Goal: Task Accomplishment & Management: Use online tool/utility

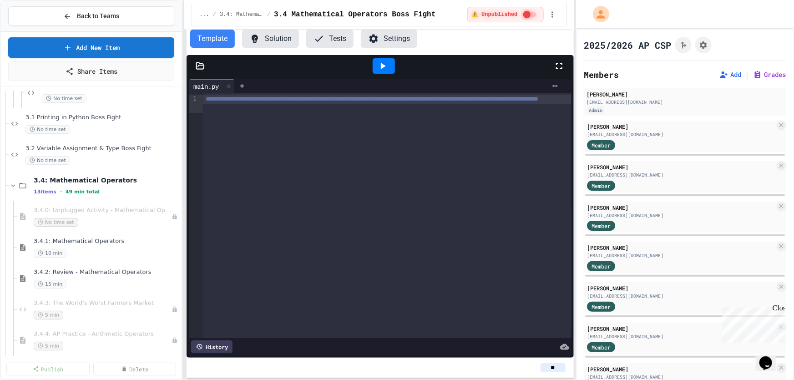
scroll to position [1861, 0]
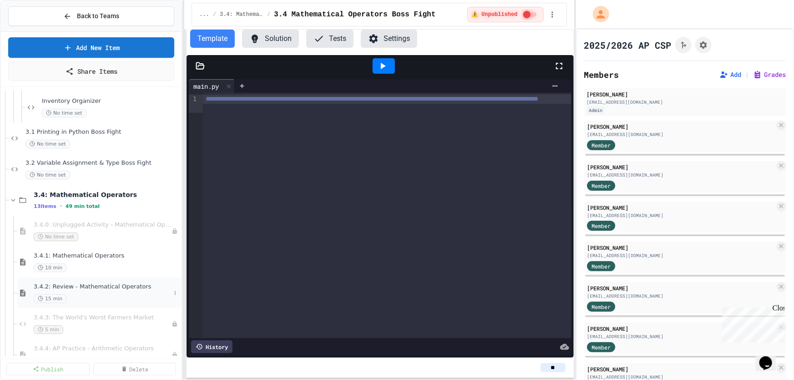
click at [98, 284] on span "3.4.2: Review - Mathematical Operators" at bounding box center [102, 287] width 137 height 8
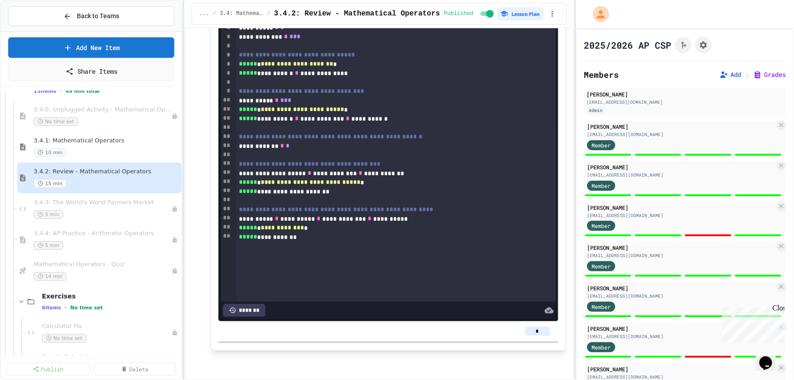
scroll to position [1985, 0]
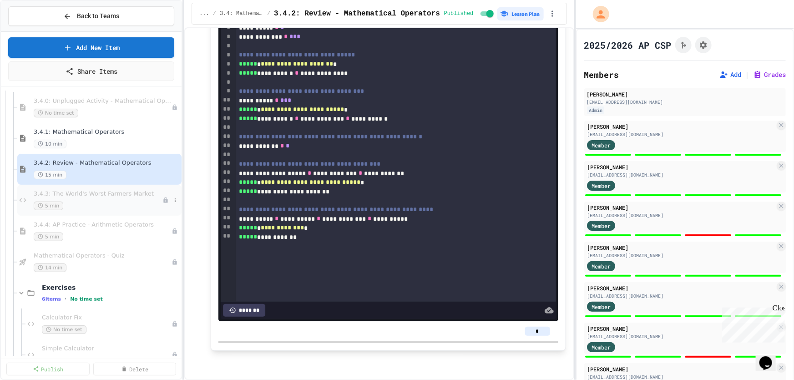
click at [96, 197] on div "3.4.3: The World's Worst Farmers Market 5 min" at bounding box center [98, 200] width 129 height 20
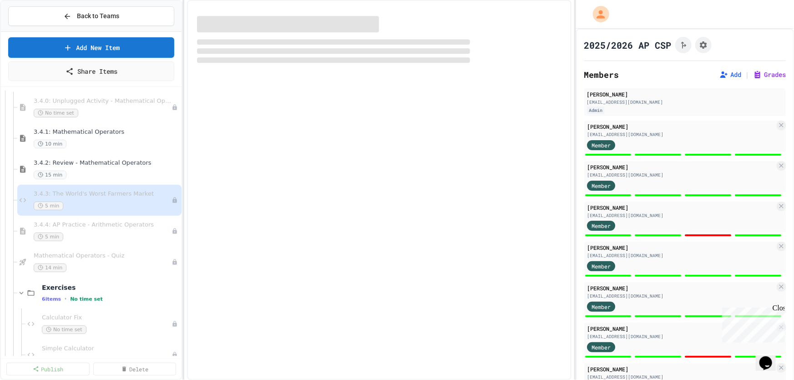
select select "*******"
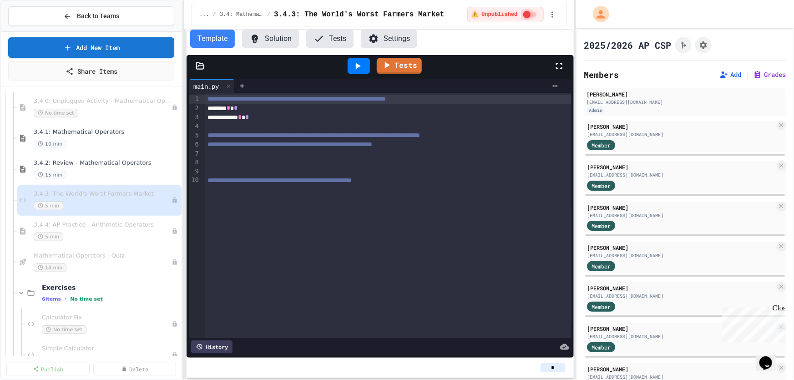
click at [205, 66] on div at bounding box center [200, 65] width 27 height 9
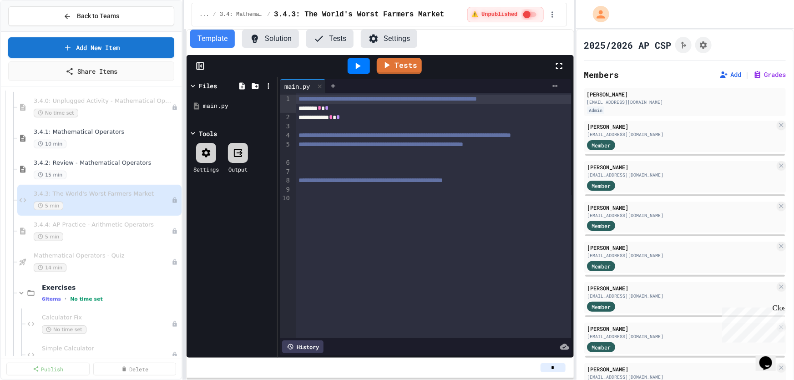
click at [204, 67] on icon at bounding box center [200, 65] width 9 height 9
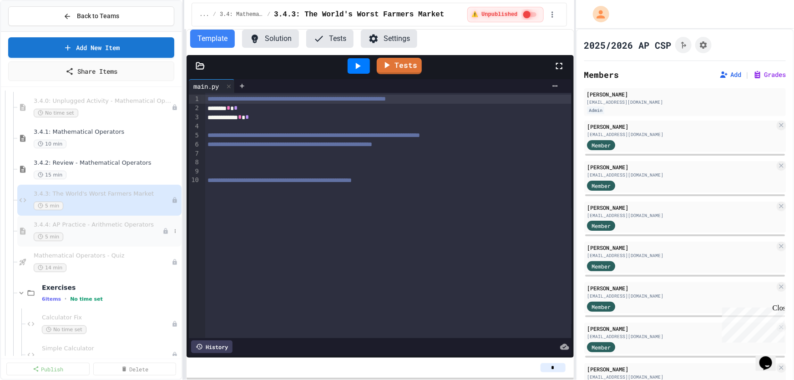
click at [89, 228] on span "3.4.4: AP Practice - Arithmetic Operators" at bounding box center [98, 225] width 129 height 8
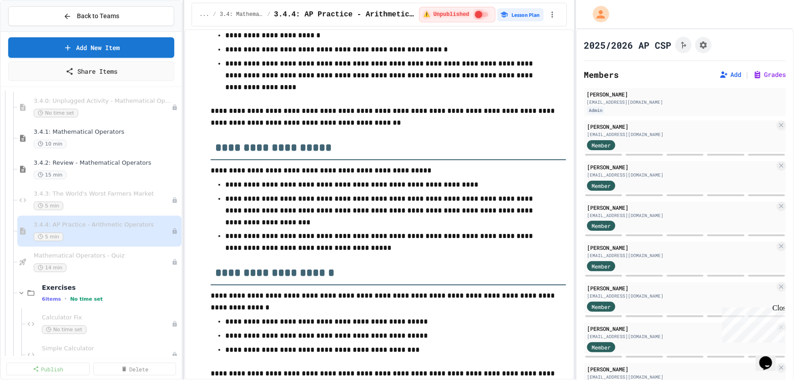
scroll to position [248, 0]
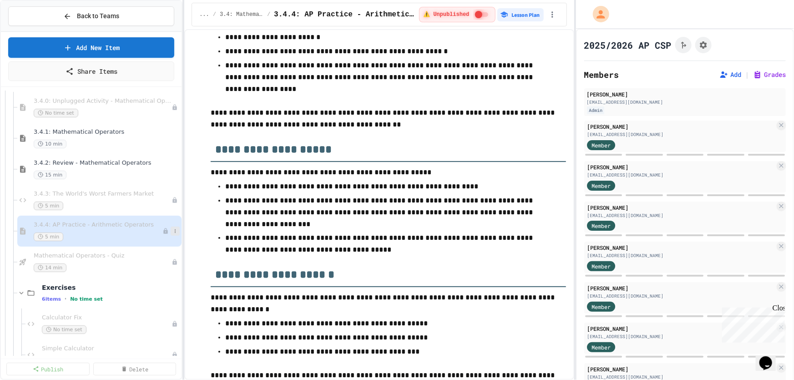
click at [173, 232] on icon at bounding box center [175, 231] width 5 height 5
click at [164, 280] on button "Publish" at bounding box center [151, 280] width 70 height 16
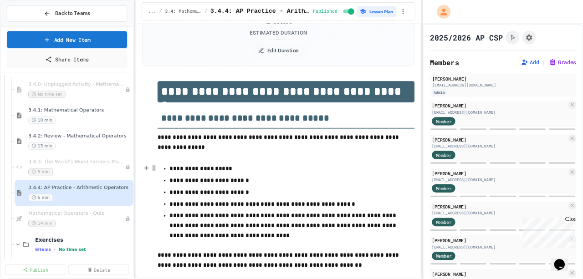
scroll to position [151, 0]
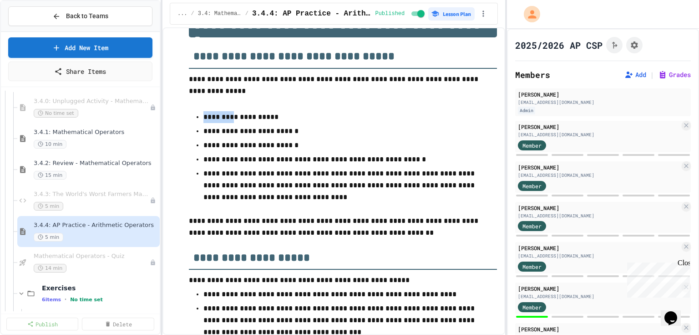
drag, startPoint x: 203, startPoint y: 116, endPoint x: 226, endPoint y: 118, distance: 22.9
click at [226, 118] on p "**********" at bounding box center [340, 117] width 274 height 12
drag, startPoint x: 203, startPoint y: 175, endPoint x: 234, endPoint y: 175, distance: 31.9
click at [234, 175] on ul "**********" at bounding box center [343, 156] width 308 height 93
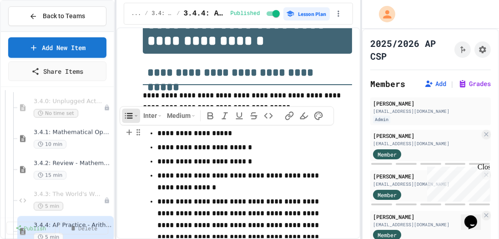
click at [248, 226] on p "**********" at bounding box center [246, 219] width 177 height 47
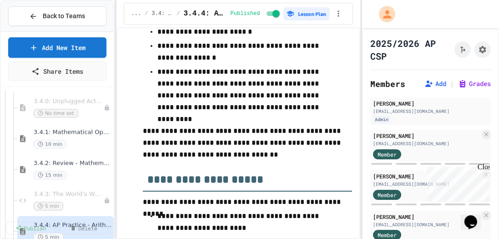
scroll to position [281, 0]
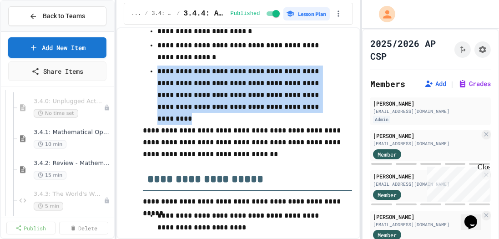
drag, startPoint x: 158, startPoint y: 67, endPoint x: 320, endPoint y: 104, distance: 165.7
click at [320, 104] on p "**********" at bounding box center [246, 89] width 177 height 47
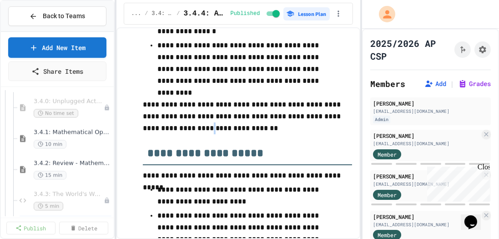
click at [204, 126] on p "**********" at bounding box center [248, 117] width 210 height 36
drag, startPoint x: 219, startPoint y: 127, endPoint x: 226, endPoint y: 131, distance: 7.7
click at [226, 131] on p "**********" at bounding box center [248, 117] width 210 height 36
click at [260, 170] on p "**********" at bounding box center [248, 176] width 210 height 12
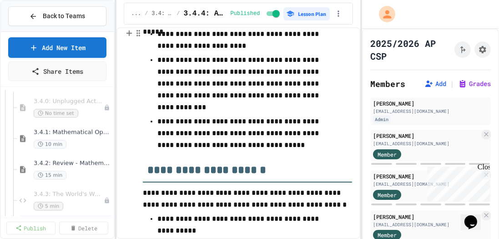
scroll to position [463, 0]
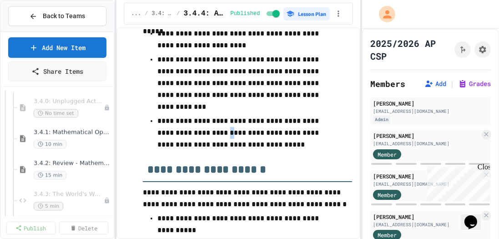
drag, startPoint x: 215, startPoint y: 132, endPoint x: 222, endPoint y: 134, distance: 7.6
click at [222, 134] on p "**********" at bounding box center [246, 133] width 177 height 36
click at [201, 140] on p "**********" at bounding box center [246, 133] width 177 height 36
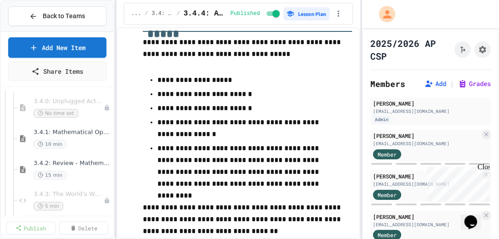
scroll to position [281, 0]
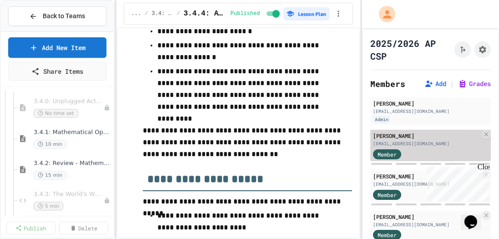
drag, startPoint x: 447, startPoint y: 147, endPoint x: 428, endPoint y: 142, distance: 19.6
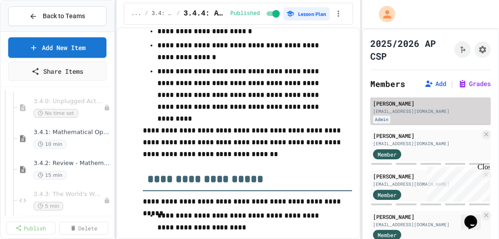
click at [447, 148] on div "Member" at bounding box center [426, 153] width 107 height 11
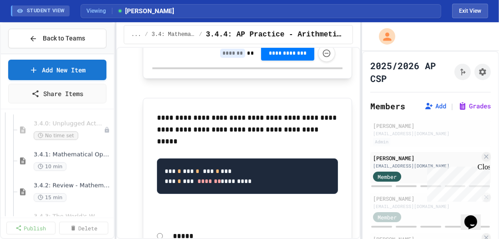
scroll to position [1560, 0]
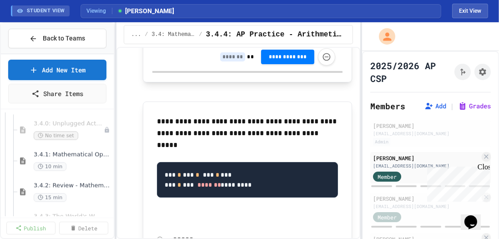
type input "*"
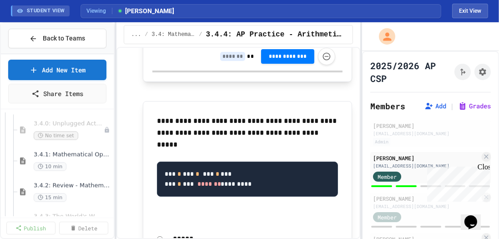
type input "*"
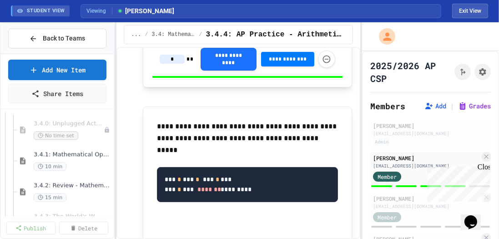
type input "*"
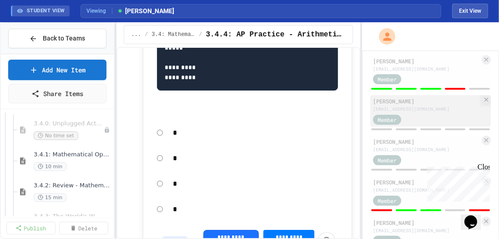
scroll to position [338, 0]
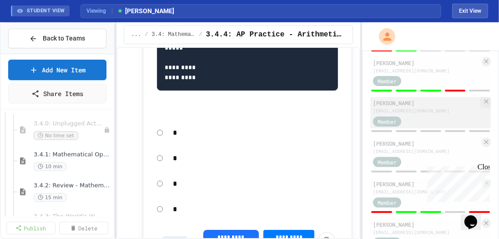
click at [403, 99] on div "[PERSON_NAME]" at bounding box center [426, 103] width 107 height 8
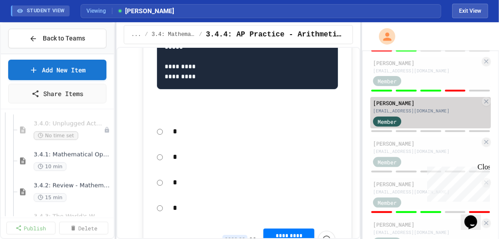
scroll to position [1378, 0]
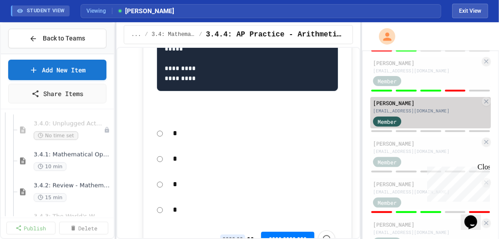
click at [412, 100] on div "[PERSON_NAME]" at bounding box center [426, 103] width 107 height 8
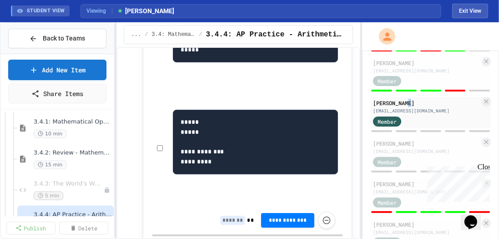
scroll to position [2063, 0]
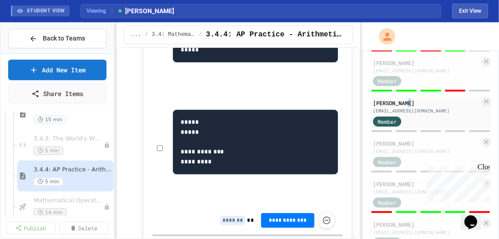
click at [75, 139] on span "3.4.3: The World's Worst Farmers Market" at bounding box center [69, 139] width 70 height 8
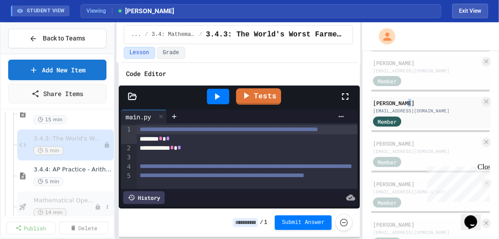
click at [76, 202] on span "Mathematical Operators - Quiz" at bounding box center [64, 201] width 61 height 8
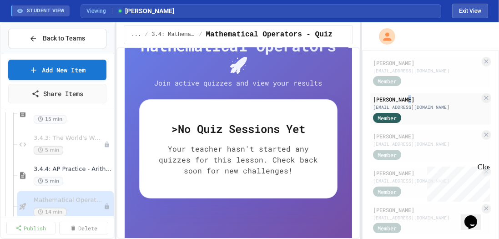
scroll to position [158, 0]
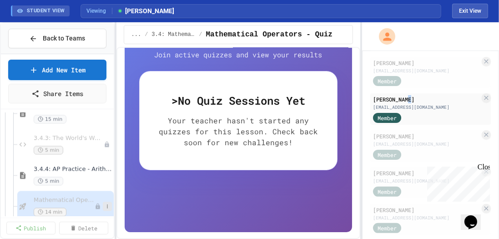
click at [105, 203] on icon at bounding box center [107, 205] width 5 height 5
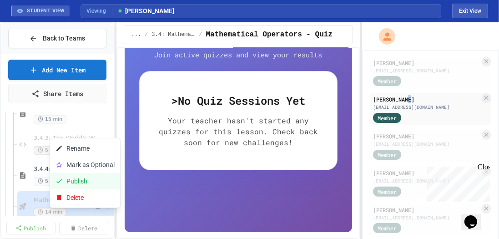
click at [95, 181] on button "Publish" at bounding box center [85, 181] width 70 height 16
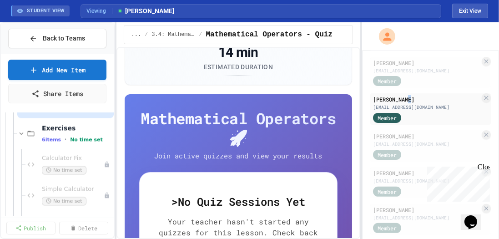
scroll to position [54, 0]
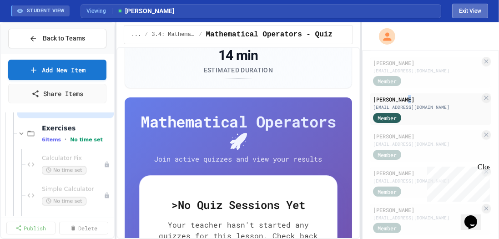
click at [471, 15] on button "Exit View" at bounding box center [470, 11] width 36 height 15
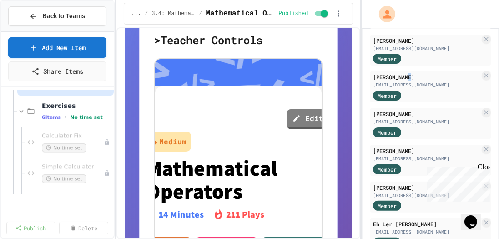
scroll to position [288, 0]
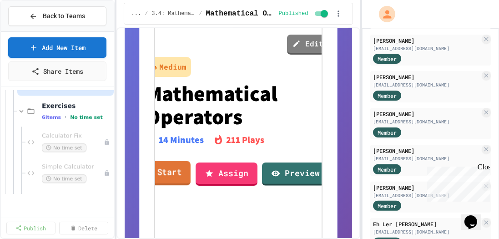
click at [158, 175] on link "Start" at bounding box center [169, 173] width 42 height 25
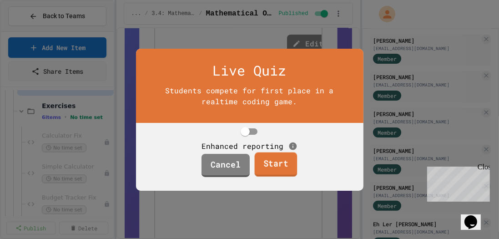
click at [272, 175] on link "Start" at bounding box center [276, 164] width 43 height 25
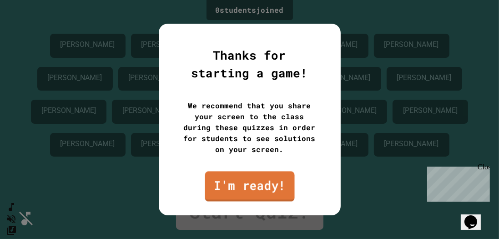
click at [267, 183] on link "I'm ready!" at bounding box center [250, 186] width 90 height 30
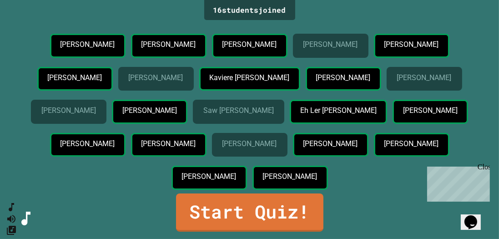
scroll to position [65, 0]
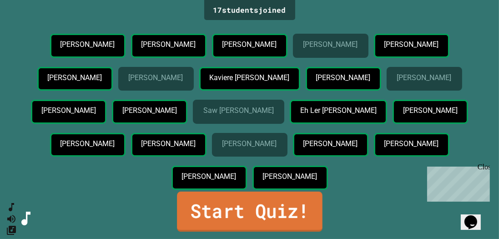
click at [277, 212] on link "Start Quiz!" at bounding box center [250, 212] width 146 height 40
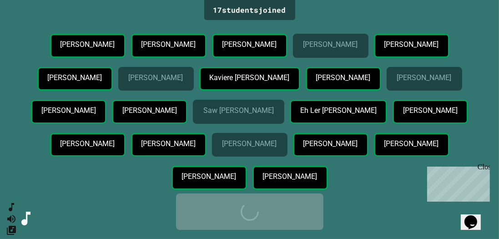
scroll to position [0, 0]
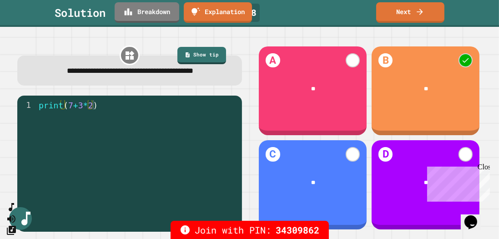
type textarea "**********"
drag, startPoint x: 74, startPoint y: 119, endPoint x: 90, endPoint y: 121, distance: 16.0
click at [90, 121] on div "print ( 7 + 3 * 2 )" at bounding box center [137, 157] width 201 height 115
click at [394, 11] on link "Next" at bounding box center [411, 11] width 68 height 21
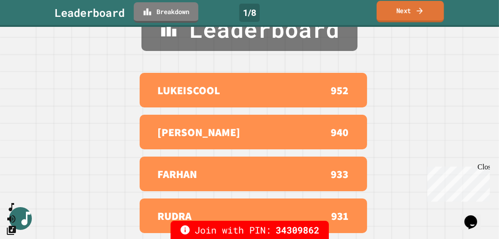
scroll to position [3, 0]
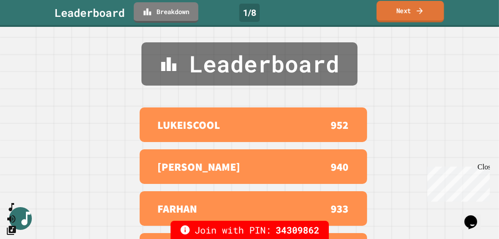
click at [407, 11] on link "Next" at bounding box center [410, 11] width 67 height 21
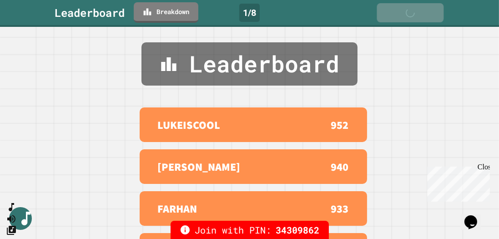
scroll to position [0, 0]
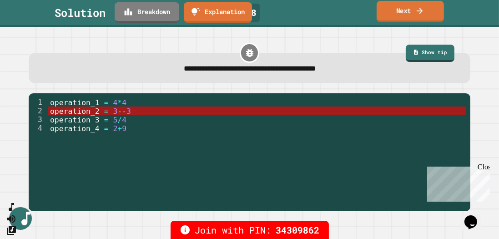
click at [409, 11] on link "Next" at bounding box center [410, 11] width 67 height 21
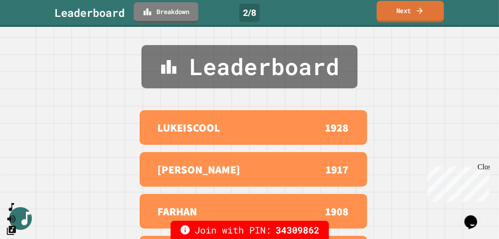
click at [407, 12] on link "Next" at bounding box center [410, 11] width 67 height 21
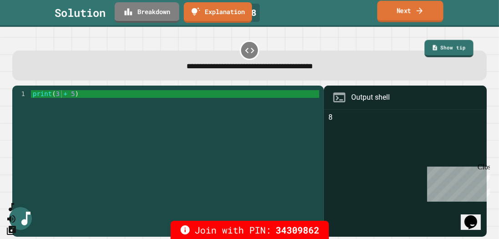
click at [418, 11] on icon at bounding box center [420, 11] width 9 height 10
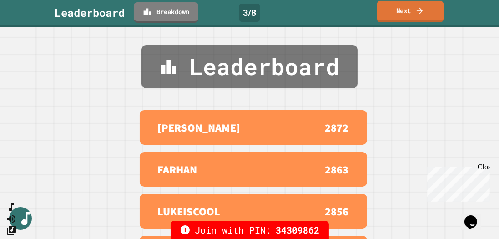
click at [432, 14] on link "Next" at bounding box center [410, 11] width 67 height 21
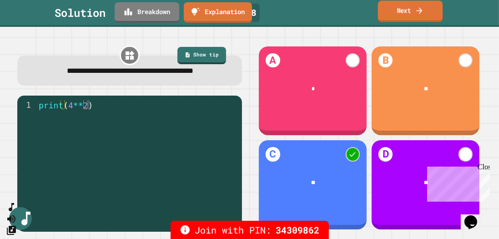
click at [407, 15] on link "Next" at bounding box center [410, 10] width 65 height 21
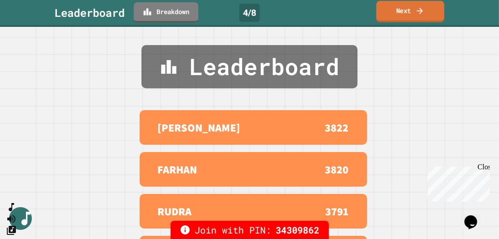
click at [401, 8] on link "Next" at bounding box center [410, 11] width 68 height 21
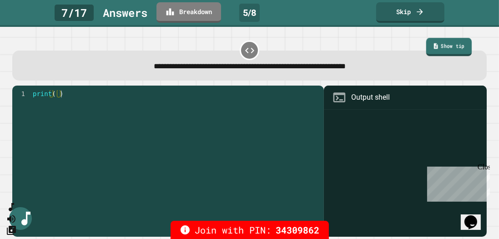
click at [446, 52] on link "Show tip" at bounding box center [449, 47] width 46 height 18
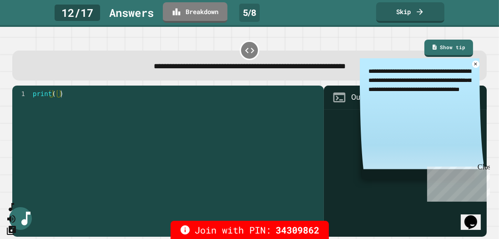
type textarea "*"
click at [474, 66] on icon at bounding box center [476, 64] width 4 height 4
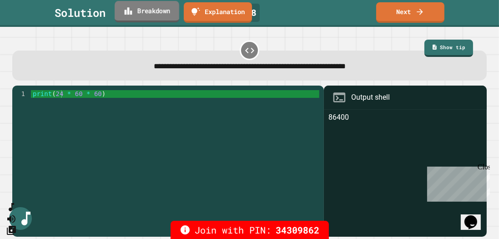
click at [132, 16] on link "Breakdown" at bounding box center [147, 11] width 65 height 21
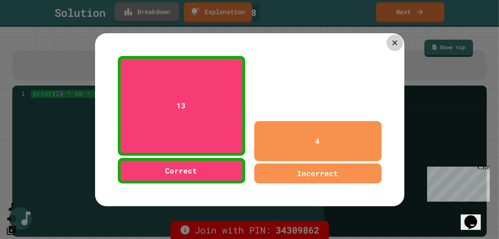
click at [393, 40] on icon at bounding box center [394, 42] width 5 height 5
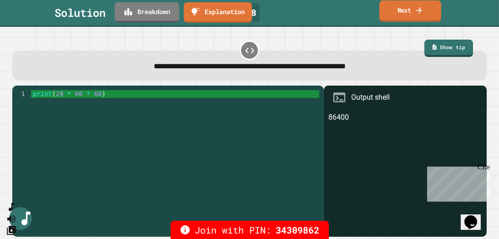
click at [428, 13] on link "Next" at bounding box center [411, 10] width 62 height 21
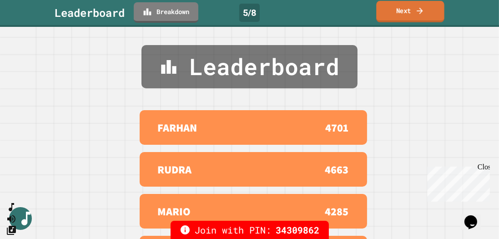
click at [430, 11] on link "Next" at bounding box center [410, 11] width 68 height 21
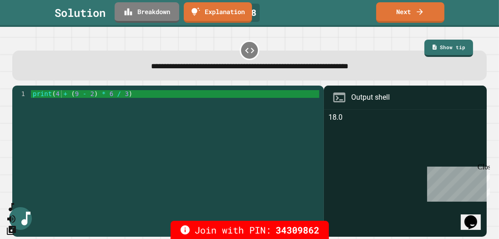
type textarea "**********"
drag, startPoint x: 53, startPoint y: 93, endPoint x: 122, endPoint y: 95, distance: 69.2
click at [122, 95] on div "print ( 4 + ( 9 - 2 ) * 6 / 3 )" at bounding box center [175, 159] width 289 height 139
click at [422, 14] on icon at bounding box center [420, 11] width 9 height 10
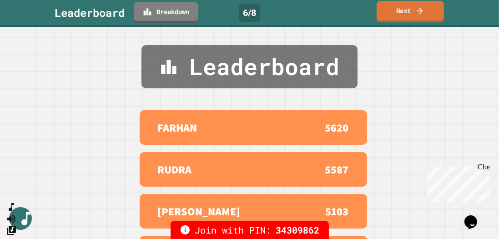
click at [421, 12] on icon at bounding box center [420, 11] width 9 height 10
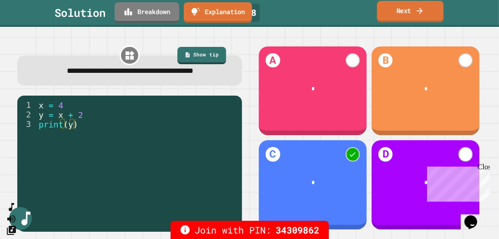
click at [408, 11] on link "Next" at bounding box center [410, 11] width 66 height 21
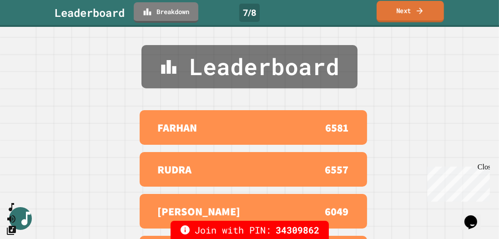
click at [408, 11] on link "Next" at bounding box center [410, 11] width 67 height 21
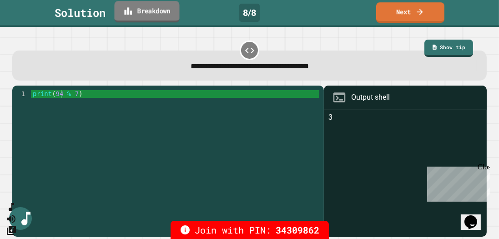
click at [166, 9] on link "Breakdown" at bounding box center [146, 11] width 65 height 21
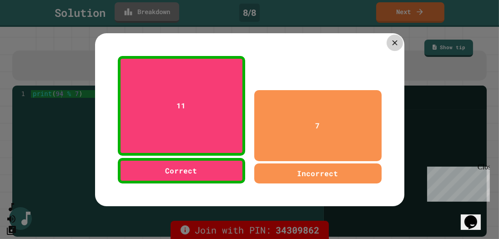
click at [392, 40] on icon at bounding box center [394, 42] width 5 height 5
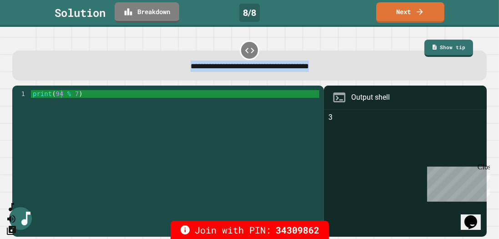
drag, startPoint x: 406, startPoint y: 18, endPoint x: 410, endPoint y: 50, distance: 32.1
click at [410, 50] on div "**********" at bounding box center [249, 119] width 499 height 239
click at [368, 37] on div "**********" at bounding box center [249, 60] width 479 height 46
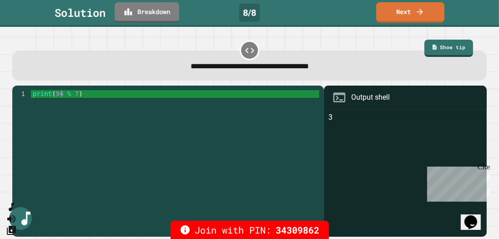
type textarea "**********"
click at [64, 95] on div "print ( 94 % 7 )" at bounding box center [175, 159] width 289 height 139
click at [414, 15] on link "Next" at bounding box center [410, 11] width 67 height 21
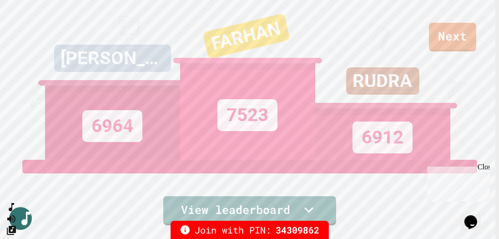
click at [452, 36] on div "JOSIAH 6964 FARHAN 7523 RUDRA 6912" at bounding box center [250, 80] width 410 height 160
click at [456, 43] on link "Next" at bounding box center [453, 36] width 46 height 30
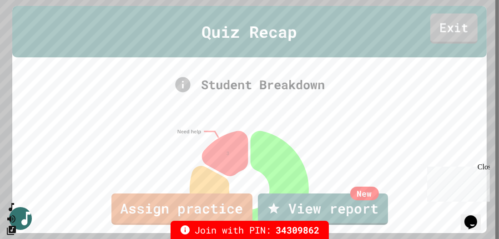
click at [450, 31] on link "Exit" at bounding box center [454, 29] width 47 height 30
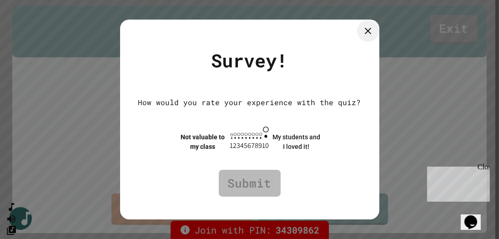
click at [371, 31] on icon at bounding box center [368, 31] width 6 height 6
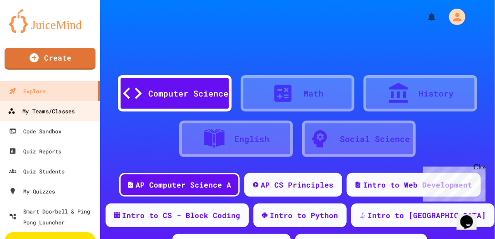
click at [66, 117] on link "My Teams/Classes" at bounding box center [50, 111] width 103 height 20
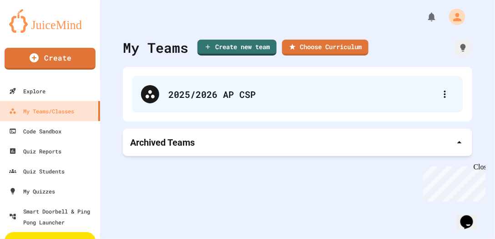
click at [210, 99] on div "2025/2026 AP CSP" at bounding box center [302, 94] width 268 height 14
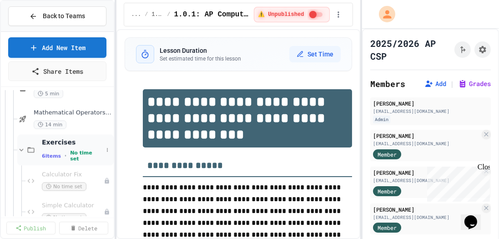
scroll to position [2129, 0]
click at [105, 147] on icon at bounding box center [107, 149] width 5 height 5
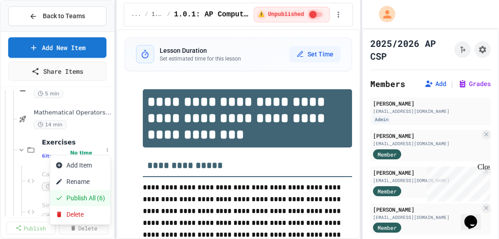
click at [85, 198] on button "Publish All (6)" at bounding box center [80, 198] width 61 height 16
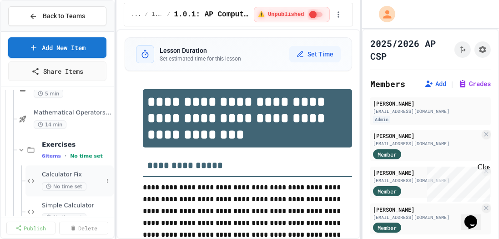
click at [60, 175] on span "Calculator Fix" at bounding box center [72, 175] width 61 height 8
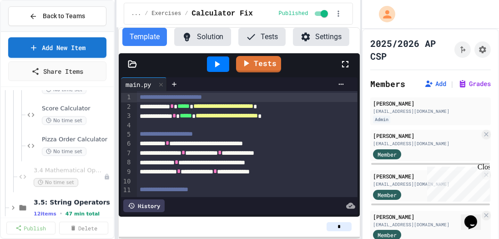
scroll to position [2363, 0]
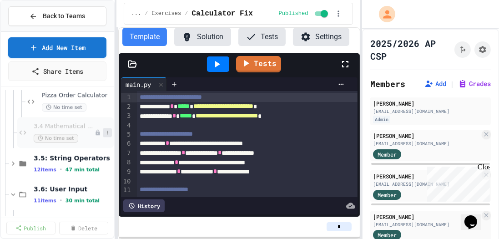
click at [105, 132] on icon at bounding box center [107, 132] width 5 height 5
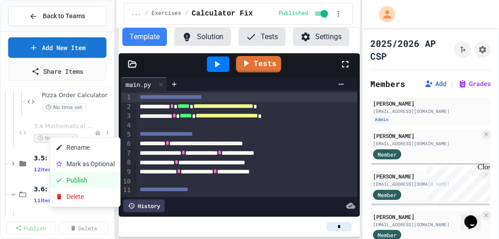
click at [89, 182] on button "Publish" at bounding box center [85, 180] width 70 height 16
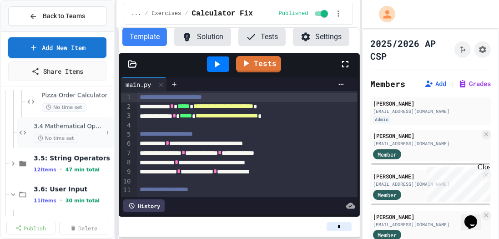
click at [67, 125] on span "3.4 Mathematical Operators Boss Fight" at bounding box center [68, 126] width 69 height 8
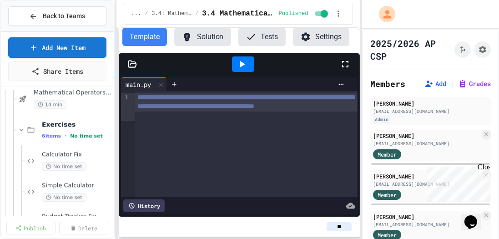
scroll to position [2129, 0]
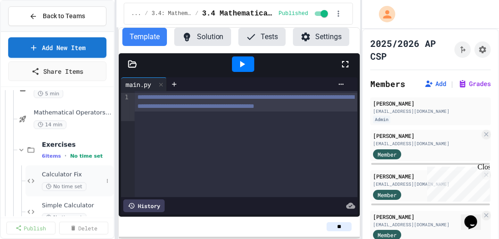
click at [58, 175] on span "Calculator Fix" at bounding box center [72, 175] width 61 height 8
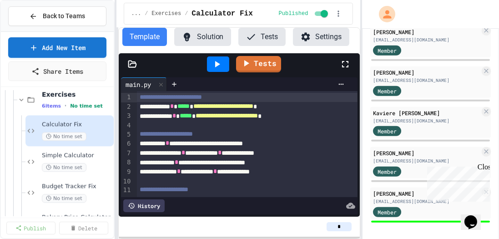
scroll to position [2181, 0]
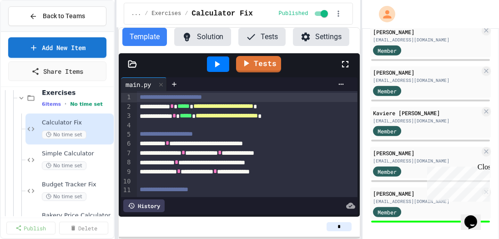
click at [59, 151] on span "Simple Calculator" at bounding box center [77, 154] width 70 height 8
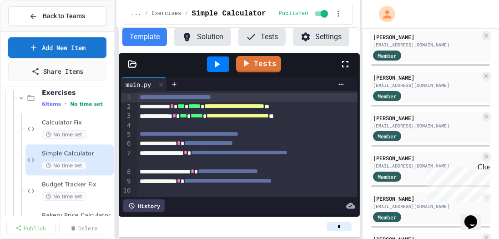
scroll to position [36, 0]
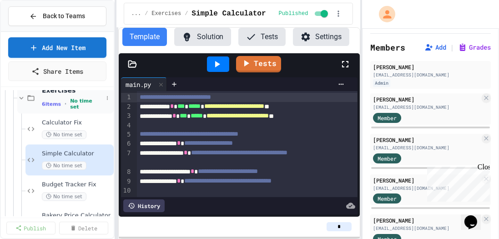
click at [58, 89] on span "Exercises" at bounding box center [72, 90] width 61 height 8
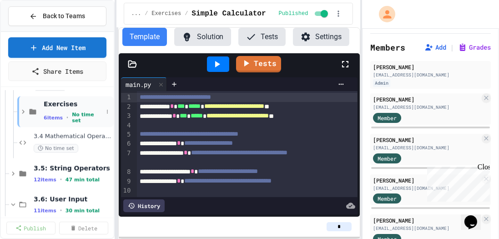
click at [50, 106] on span "Exercises" at bounding box center [73, 104] width 59 height 8
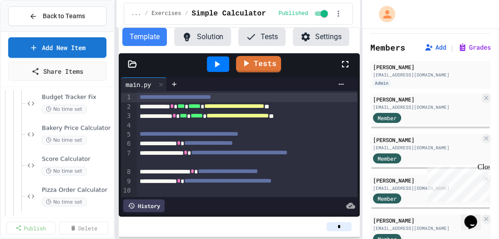
scroll to position [2271, 0]
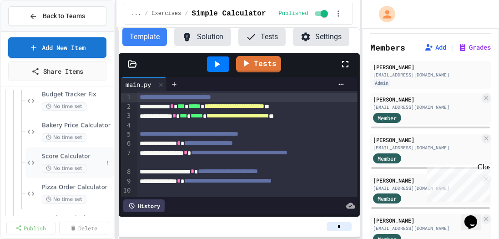
click at [55, 157] on span "Score Calculator" at bounding box center [72, 156] width 61 height 8
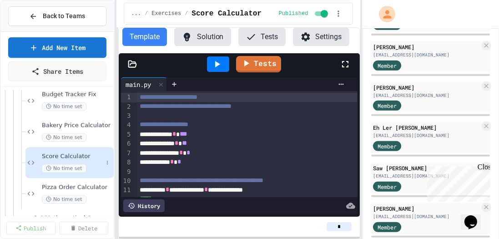
scroll to position [2323, 0]
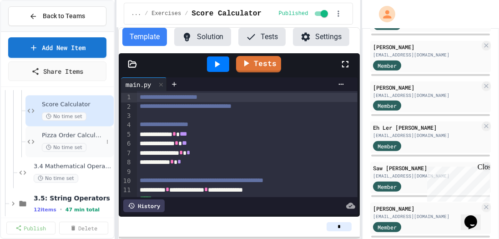
click at [61, 132] on span "Pizza Order Calculator" at bounding box center [72, 136] width 61 height 8
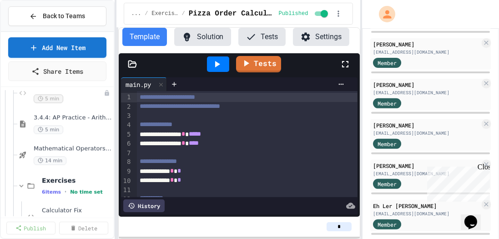
scroll to position [2140, 0]
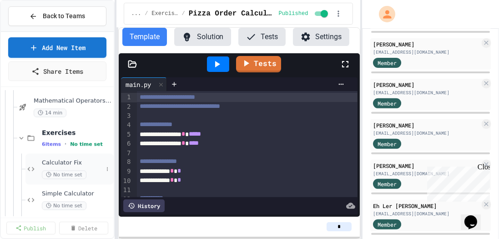
click at [58, 161] on span "Calculator Fix" at bounding box center [72, 163] width 61 height 8
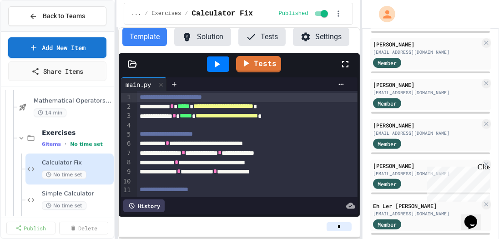
click at [203, 40] on button "Solution" at bounding box center [202, 37] width 57 height 18
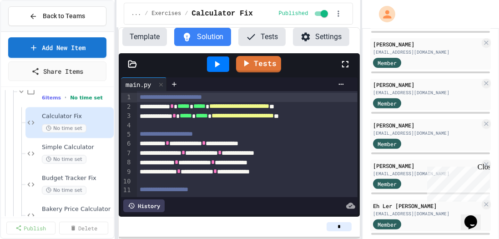
scroll to position [2193, 0]
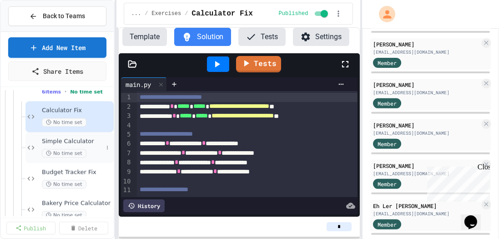
click at [73, 142] on span "Simple Calculator" at bounding box center [72, 141] width 61 height 8
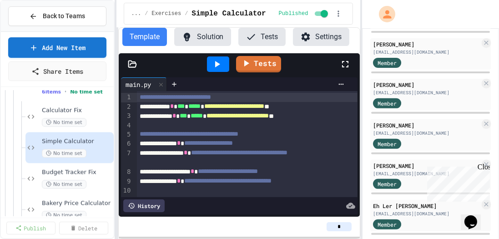
click at [207, 36] on button "Solution" at bounding box center [202, 37] width 57 height 18
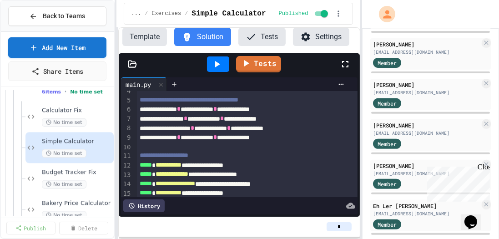
scroll to position [44, 0]
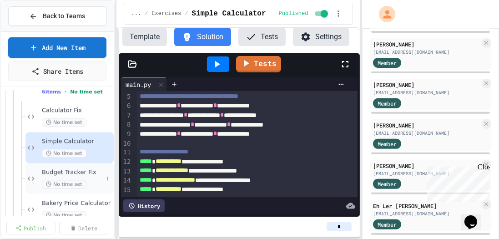
click at [59, 173] on span "Budget Tracker Fix" at bounding box center [72, 172] width 61 height 8
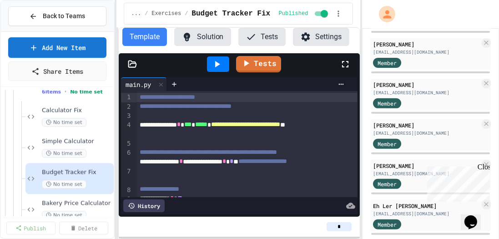
click at [210, 37] on button "Solution" at bounding box center [202, 37] width 57 height 18
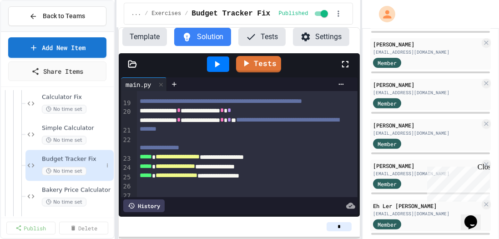
scroll to position [2219, 0]
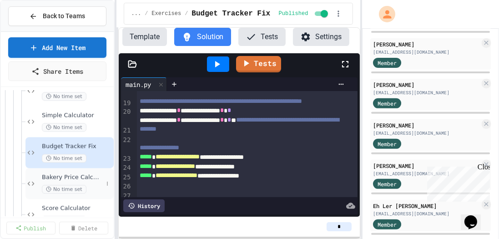
click at [76, 170] on div "Bakery Price Calculator No time set" at bounding box center [69, 183] width 88 height 31
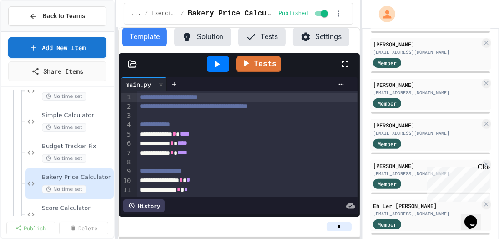
click at [192, 37] on button "Solution" at bounding box center [202, 37] width 57 height 18
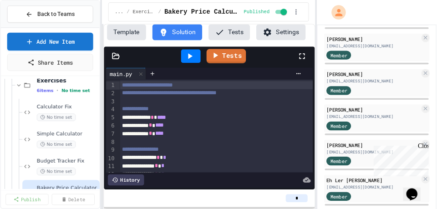
scroll to position [2140, 0]
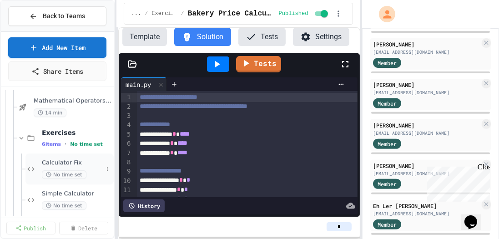
click at [57, 164] on span "Calculator Fix" at bounding box center [72, 163] width 61 height 8
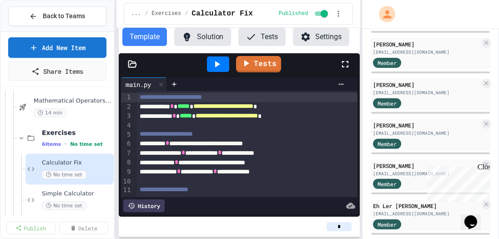
click at [191, 39] on button "Solution" at bounding box center [202, 37] width 57 height 18
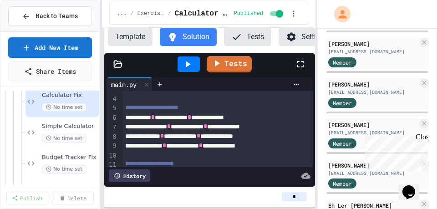
scroll to position [2209, 0]
click at [51, 127] on span "Simple Calculator" at bounding box center [65, 125] width 46 height 8
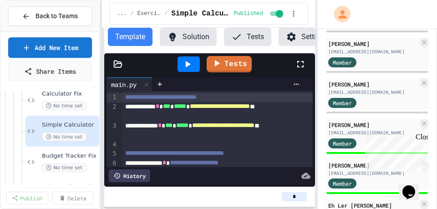
click at [172, 40] on icon at bounding box center [172, 36] width 11 height 11
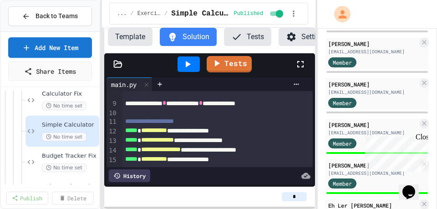
scroll to position [107, 0]
click at [60, 97] on span "Calculator Fix" at bounding box center [65, 94] width 46 height 8
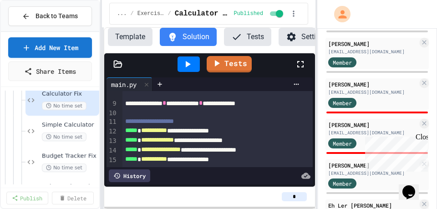
scroll to position [2198, 0]
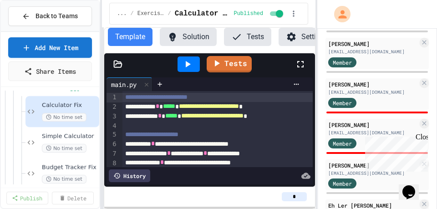
click at [183, 40] on button "Solution" at bounding box center [188, 37] width 57 height 18
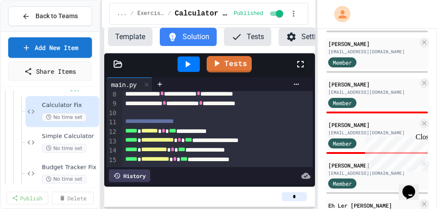
scroll to position [98, 0]
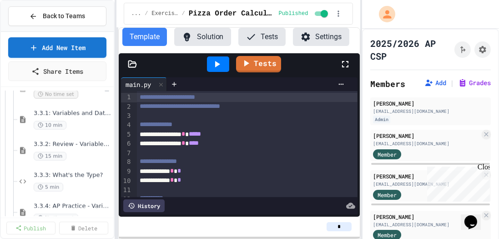
scroll to position [1639, 0]
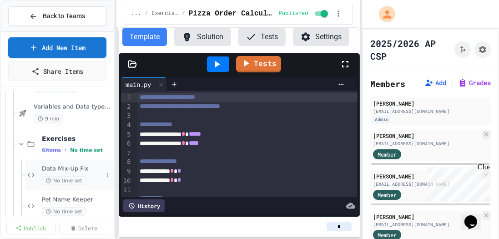
click at [70, 167] on span "Data Mix-Up Fix" at bounding box center [72, 169] width 61 height 8
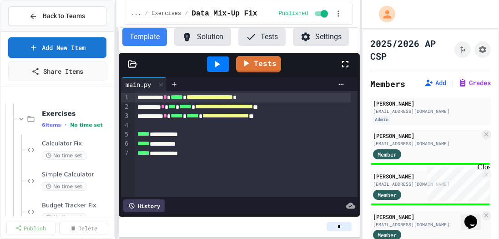
scroll to position [2159, 0]
click at [66, 145] on span "Calculator Fix" at bounding box center [72, 145] width 61 height 8
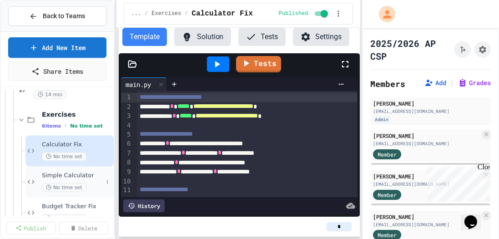
click at [71, 175] on span "Simple Calculator" at bounding box center [72, 176] width 61 height 8
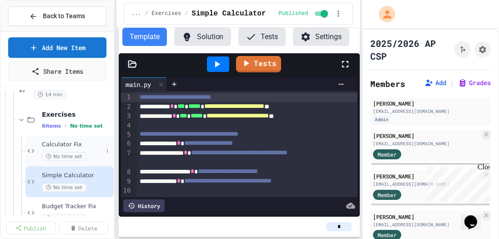
click at [64, 141] on span "Calculator Fix" at bounding box center [72, 145] width 61 height 8
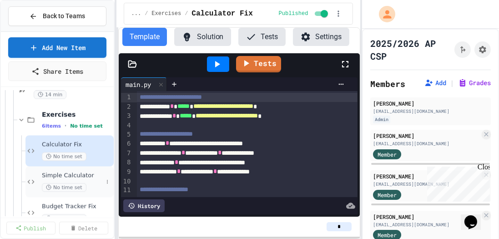
click at [58, 174] on span "Simple Calculator" at bounding box center [72, 176] width 61 height 8
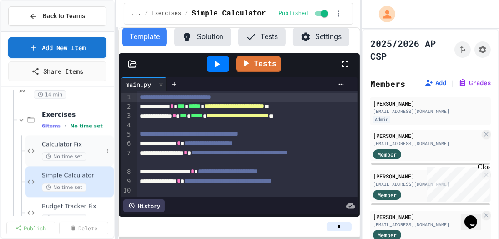
click at [58, 142] on span "Calculator Fix" at bounding box center [72, 145] width 61 height 8
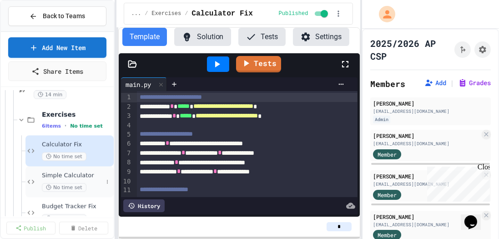
click at [58, 178] on div "Simple Calculator No time set" at bounding box center [72, 182] width 61 height 20
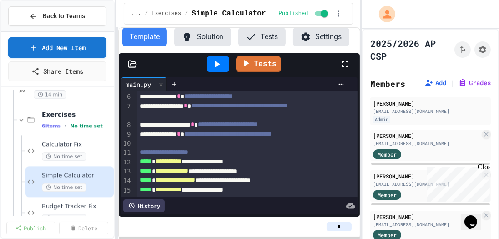
scroll to position [54, 0]
click at [54, 208] on span "Budget Tracker Fix" at bounding box center [72, 207] width 61 height 8
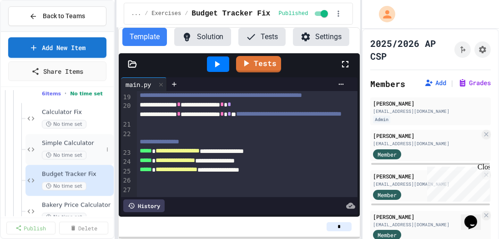
scroll to position [2269, 0]
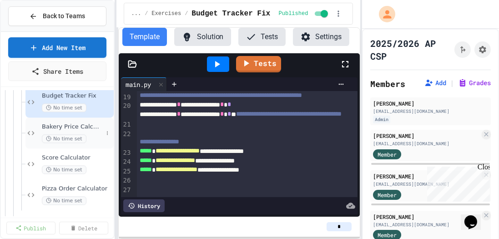
click at [66, 127] on span "Bakery Price Calculator" at bounding box center [72, 127] width 61 height 8
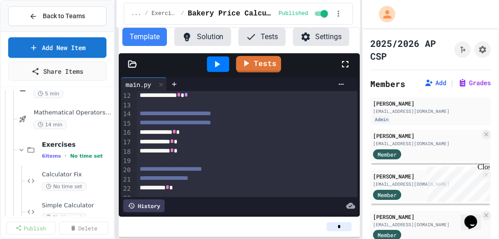
scroll to position [2165, 0]
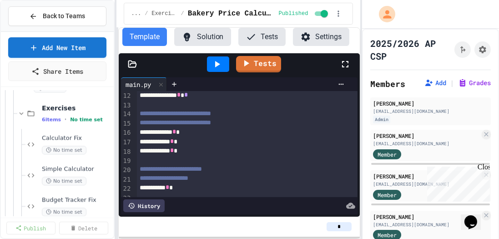
click at [72, 136] on span "Calculator Fix" at bounding box center [77, 138] width 70 height 8
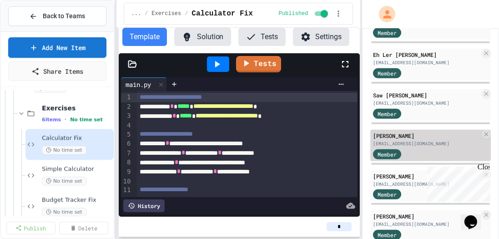
scroll to position [546, 0]
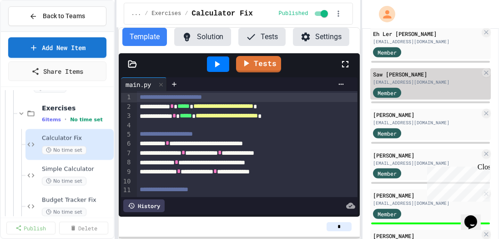
click at [400, 79] on div "[EMAIL_ADDRESS][DOMAIN_NAME]" at bounding box center [426, 82] width 107 height 7
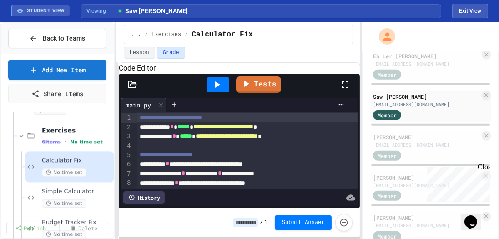
click at [349, 90] on icon at bounding box center [345, 84] width 11 height 11
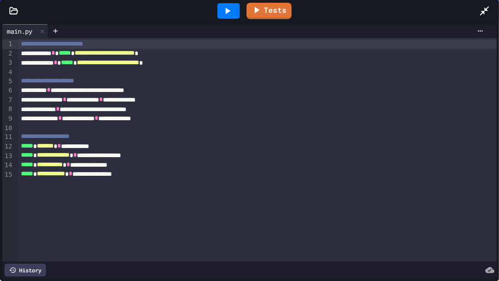
click at [71, 55] on span "*****" at bounding box center [65, 53] width 12 height 6
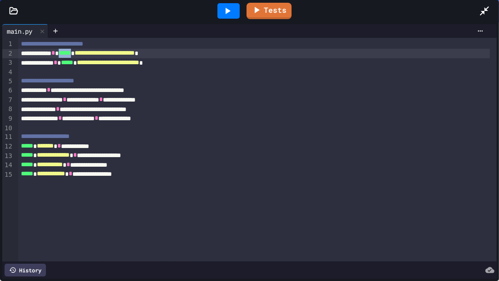
click at [71, 55] on span "*****" at bounding box center [65, 53] width 12 height 6
click at [118, 90] on div "**********" at bounding box center [254, 91] width 472 height 10
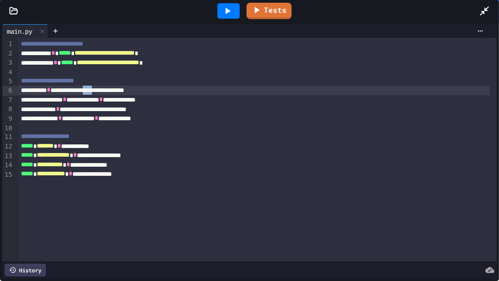
click at [118, 90] on div "**********" at bounding box center [254, 91] width 472 height 10
click at [118, 91] on div "**********" at bounding box center [254, 91] width 472 height 10
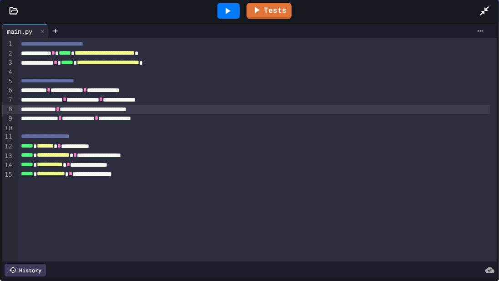
click at [127, 112] on div "**********" at bounding box center [254, 110] width 472 height 10
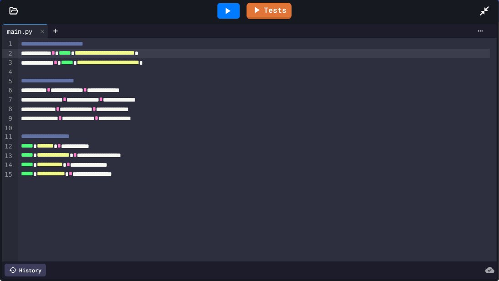
click at [71, 53] on span "*****" at bounding box center [65, 53] width 12 height 6
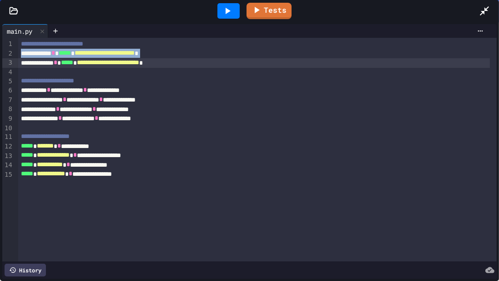
click at [71, 56] on span "*****" at bounding box center [65, 53] width 12 height 6
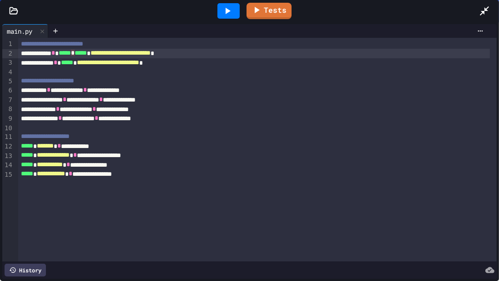
click at [255, 53] on div "**********" at bounding box center [254, 54] width 472 height 10
drag, startPoint x: 77, startPoint y: 62, endPoint x: 102, endPoint y: 95, distance: 41.2
click at [73, 62] on span "*****" at bounding box center [67, 62] width 12 height 6
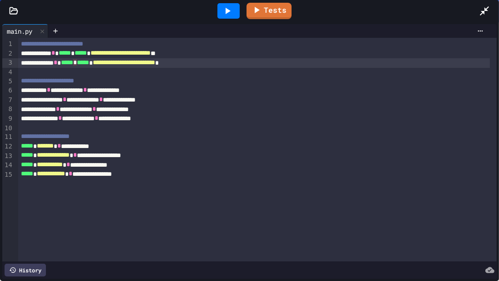
click at [234, 66] on div "**********" at bounding box center [254, 63] width 472 height 10
click at [87, 90] on span "*" at bounding box center [85, 89] width 4 height 6
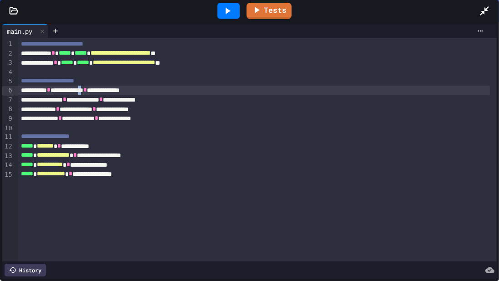
click at [87, 90] on span "*" at bounding box center [85, 89] width 4 height 6
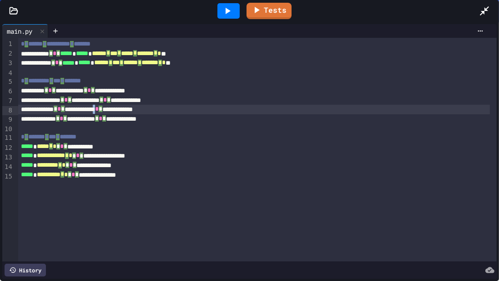
click at [124, 110] on div "**********" at bounding box center [254, 110] width 472 height 10
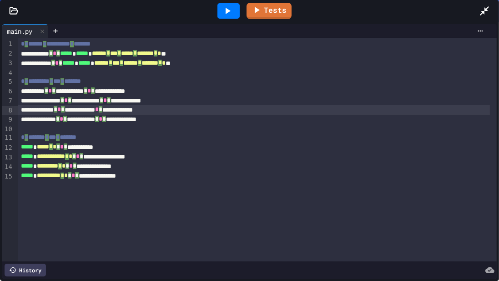
click at [72, 55] on span "*****" at bounding box center [66, 53] width 12 height 6
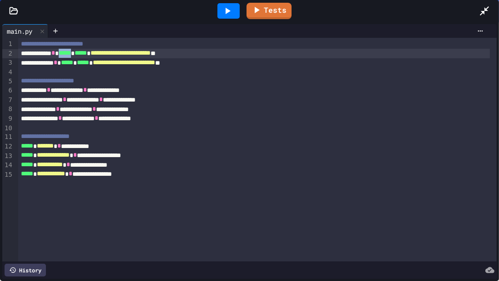
click at [71, 55] on span "*****" at bounding box center [65, 53] width 12 height 6
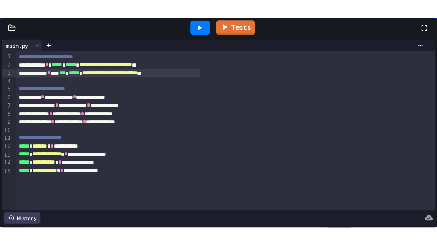
scroll to position [78, 0]
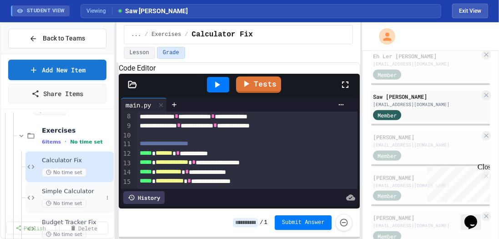
click at [49, 192] on span "Simple Calculator" at bounding box center [72, 192] width 61 height 8
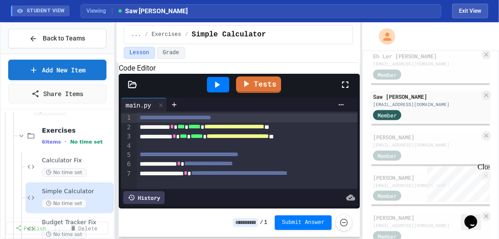
click at [345, 90] on icon at bounding box center [345, 84] width 11 height 11
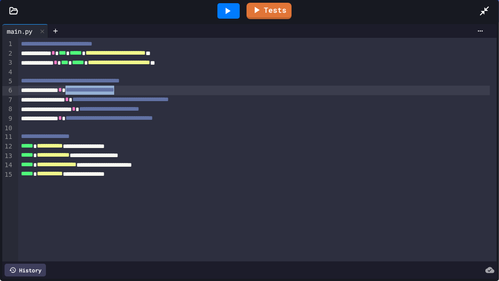
drag, startPoint x: 159, startPoint y: 91, endPoint x: 84, endPoint y: 92, distance: 75.1
click at [84, 92] on div "**********" at bounding box center [254, 91] width 472 height 10
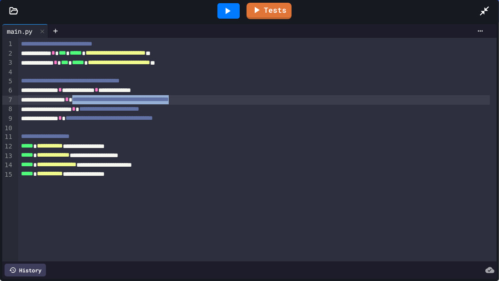
drag, startPoint x: 256, startPoint y: 102, endPoint x: 95, endPoint y: 99, distance: 161.6
click at [95, 99] on div "**********" at bounding box center [254, 100] width 472 height 10
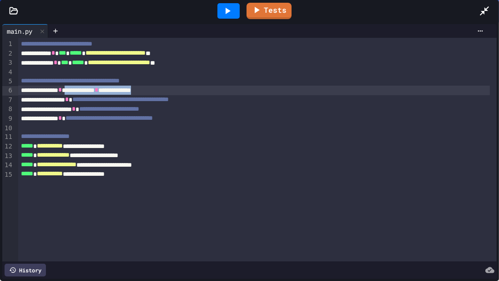
drag, startPoint x: 199, startPoint y: 92, endPoint x: 83, endPoint y: 89, distance: 115.7
click at [83, 89] on div "**********" at bounding box center [254, 91] width 472 height 10
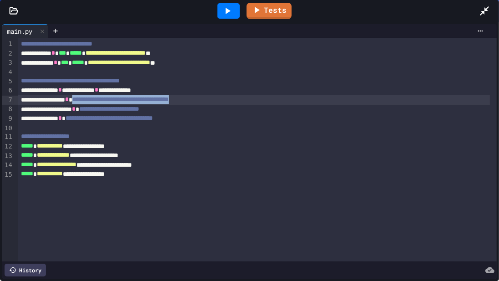
drag, startPoint x: 254, startPoint y: 101, endPoint x: 95, endPoint y: 99, distance: 158.4
click at [95, 99] on div "**********" at bounding box center [254, 100] width 472 height 10
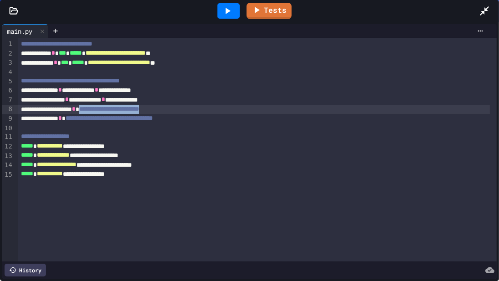
drag, startPoint x: 196, startPoint y: 109, endPoint x: 103, endPoint y: 111, distance: 92.4
click at [103, 111] on div "**********" at bounding box center [254, 110] width 472 height 10
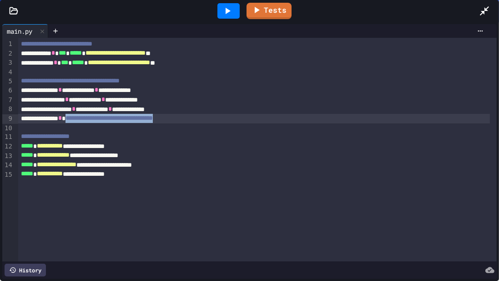
drag, startPoint x: 225, startPoint y: 117, endPoint x: 84, endPoint y: 117, distance: 141.1
click at [84, 117] on div "**********" at bounding box center [254, 119] width 472 height 10
click at [143, 102] on div "**********" at bounding box center [254, 100] width 472 height 10
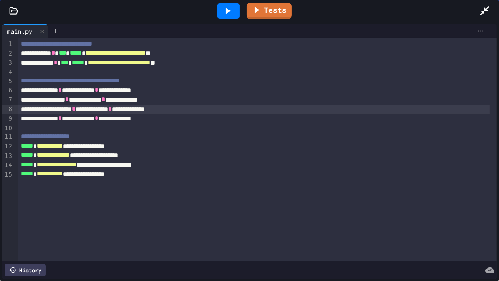
click at [153, 111] on div "**********" at bounding box center [254, 110] width 472 height 10
click at [98, 120] on span "*" at bounding box center [97, 118] width 4 height 6
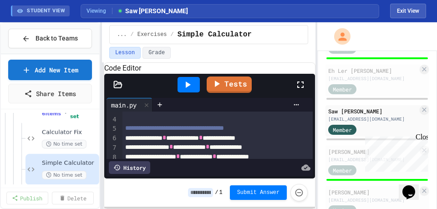
scroll to position [2233, 0]
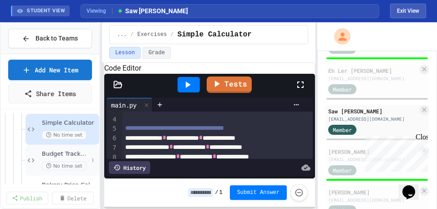
click at [55, 153] on span "Budget Tracker Fix" at bounding box center [65, 154] width 46 height 8
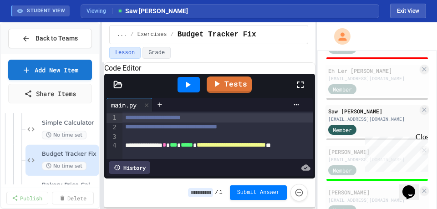
drag, startPoint x: 300, startPoint y: 96, endPoint x: 300, endPoint y: 123, distance: 27.3
click at [300, 90] on icon at bounding box center [300, 84] width 11 height 11
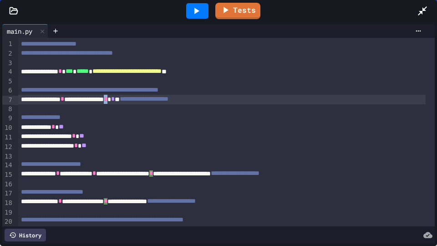
click at [142, 102] on div "**********" at bounding box center [221, 100] width 407 height 10
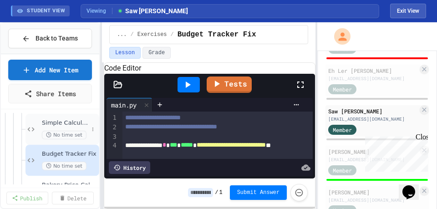
click at [69, 125] on span "Simple Calculator" at bounding box center [65, 123] width 46 height 8
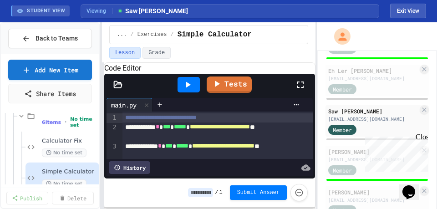
scroll to position [2183, 0]
click at [63, 143] on span "Calculator Fix" at bounding box center [65, 142] width 46 height 8
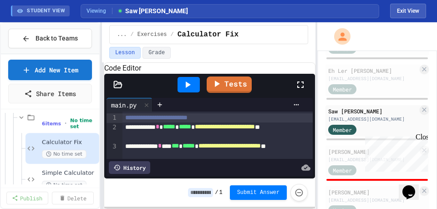
click at [301, 90] on icon at bounding box center [300, 84] width 11 height 11
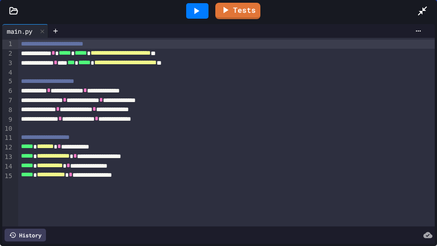
click at [86, 63] on div "**********" at bounding box center [223, 63] width 411 height 10
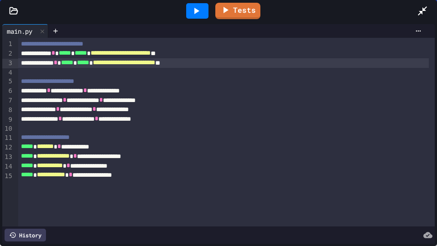
click at [76, 147] on div "**********" at bounding box center [223, 147] width 411 height 10
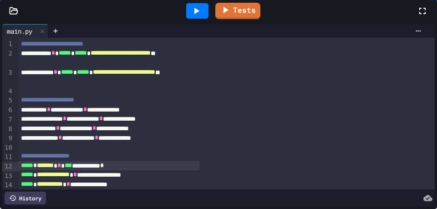
scroll to position [137, 0]
